Goal: Find contact information: Find contact information

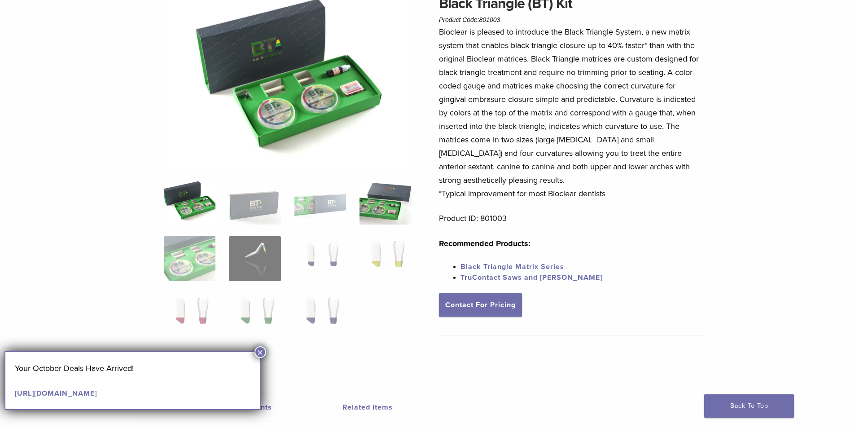
scroll to position [90, 0]
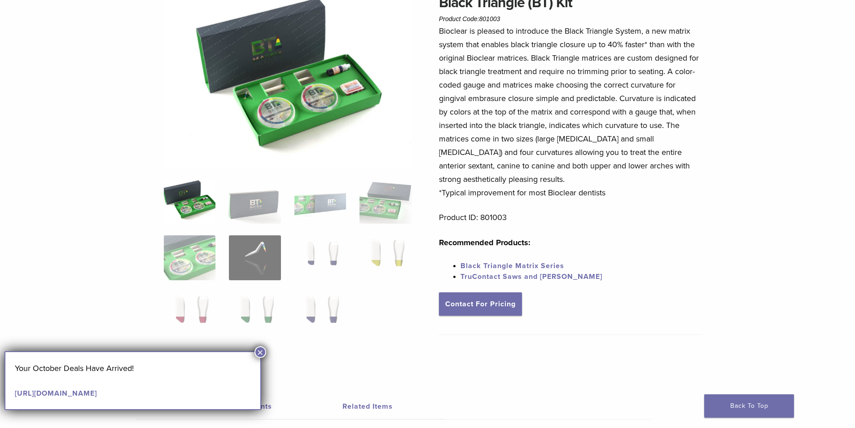
click at [263, 348] on button "×" at bounding box center [260, 352] width 12 height 12
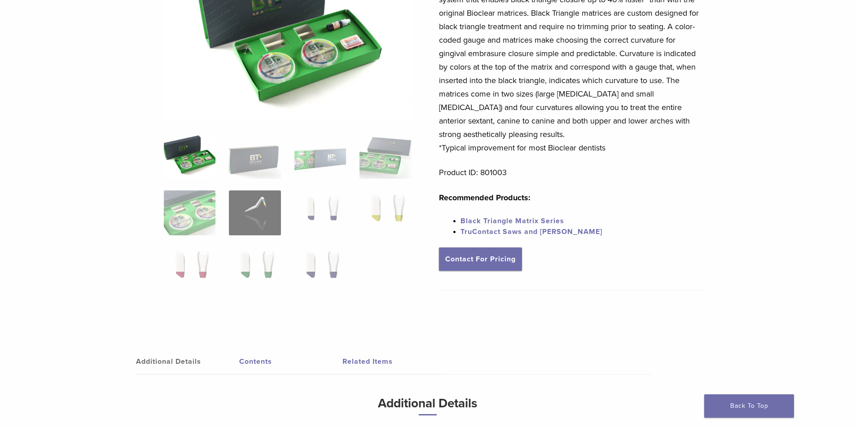
scroll to position [0, 0]
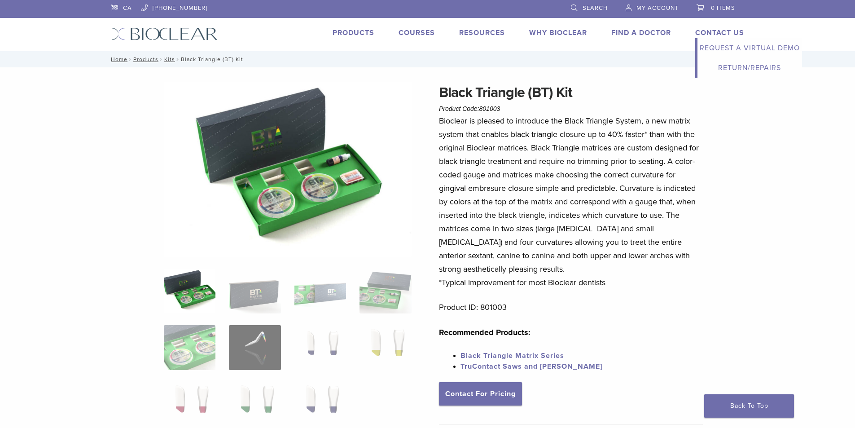
click at [707, 33] on link "Contact Us" at bounding box center [719, 32] width 49 height 9
